Goal: Transaction & Acquisition: Purchase product/service

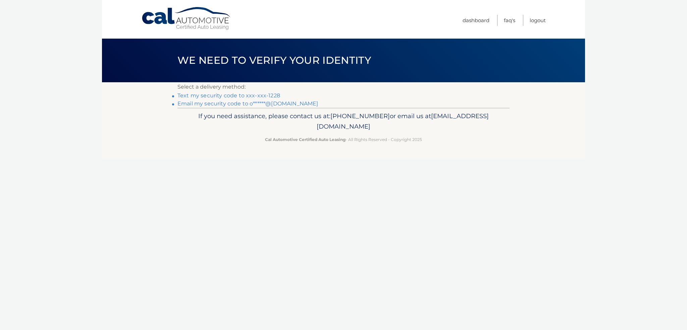
click at [271, 95] on link "Text my security code to xxx-xxx-1228" at bounding box center [228, 95] width 103 height 6
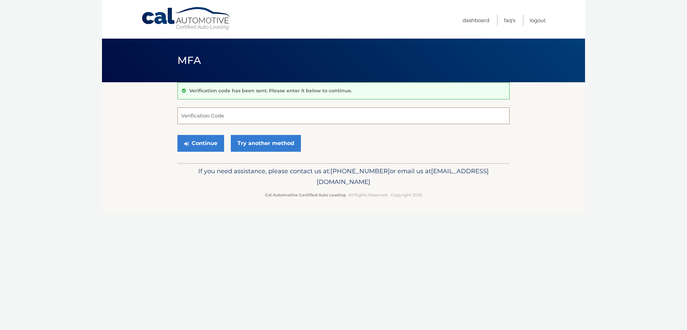
click at [205, 115] on input "Verification Code" at bounding box center [343, 115] width 332 height 17
type input "574689"
click at [213, 143] on button "Continue" at bounding box center [200, 143] width 47 height 17
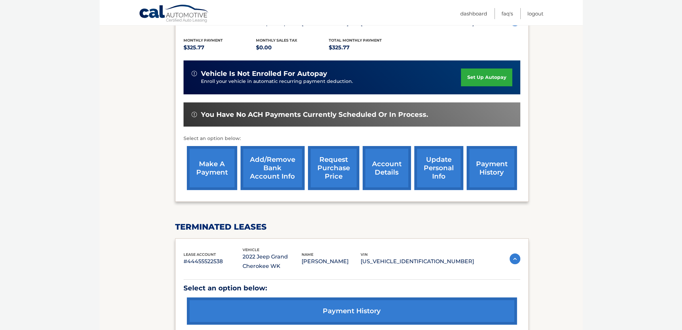
scroll to position [134, 0]
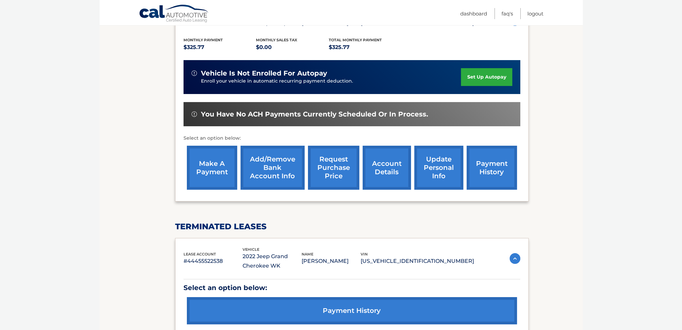
click at [209, 164] on link "make a payment" at bounding box center [212, 168] width 50 height 44
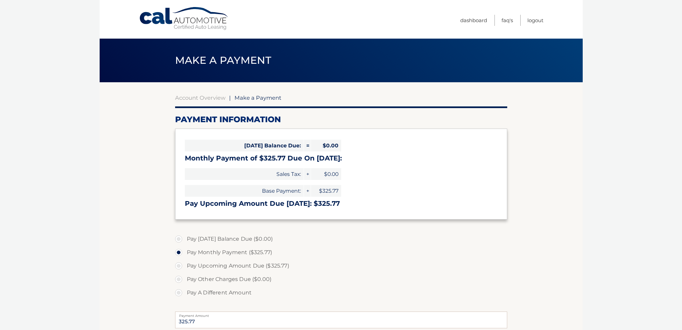
select select "YzhhOTNlOGMtOWEwMC00NmY3LTlmMGYtNzQwZjdlNmE3Mzk2"
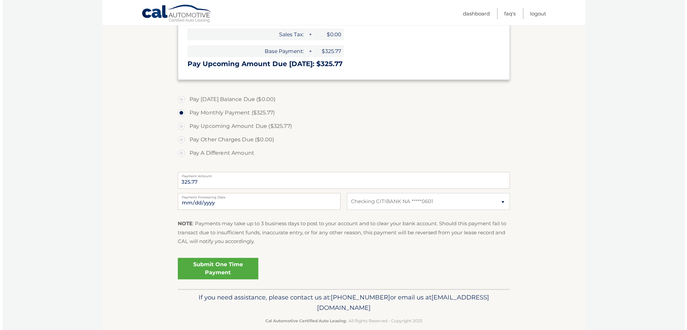
scroll to position [149, 0]
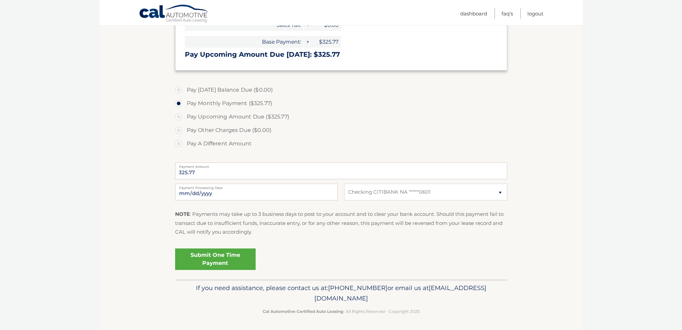
click at [212, 257] on link "Submit One Time Payment" at bounding box center [215, 258] width 81 height 21
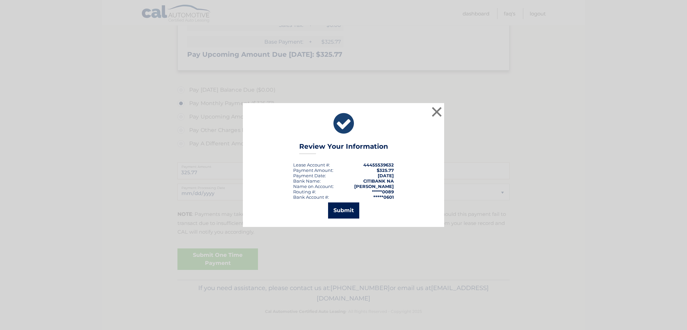
click at [344, 215] on button "Submit" at bounding box center [343, 210] width 31 height 16
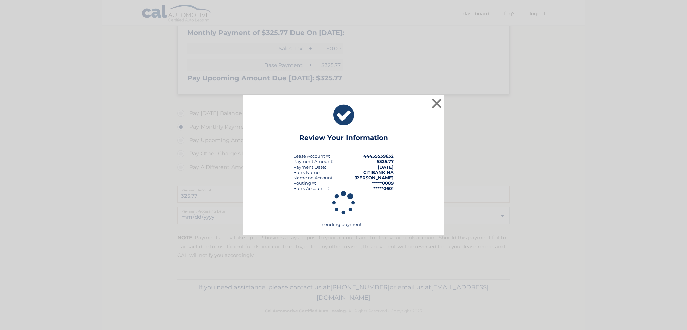
scroll to position [125, 0]
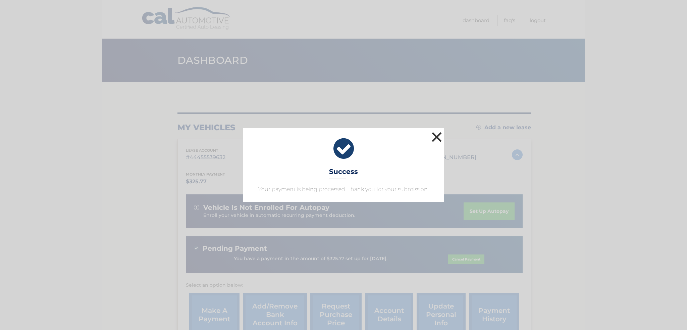
click at [437, 139] on button "×" at bounding box center [436, 136] width 13 height 13
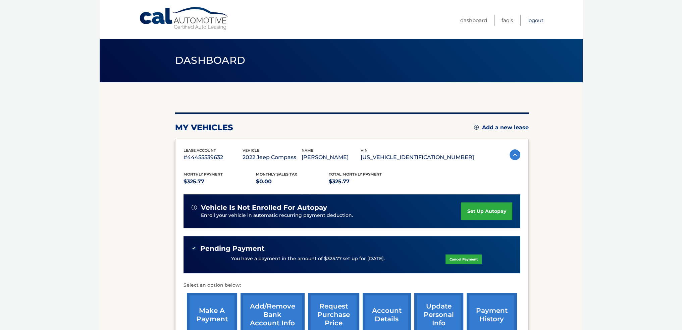
click at [535, 19] on link "Logout" at bounding box center [535, 20] width 16 height 11
